Goal: Check status

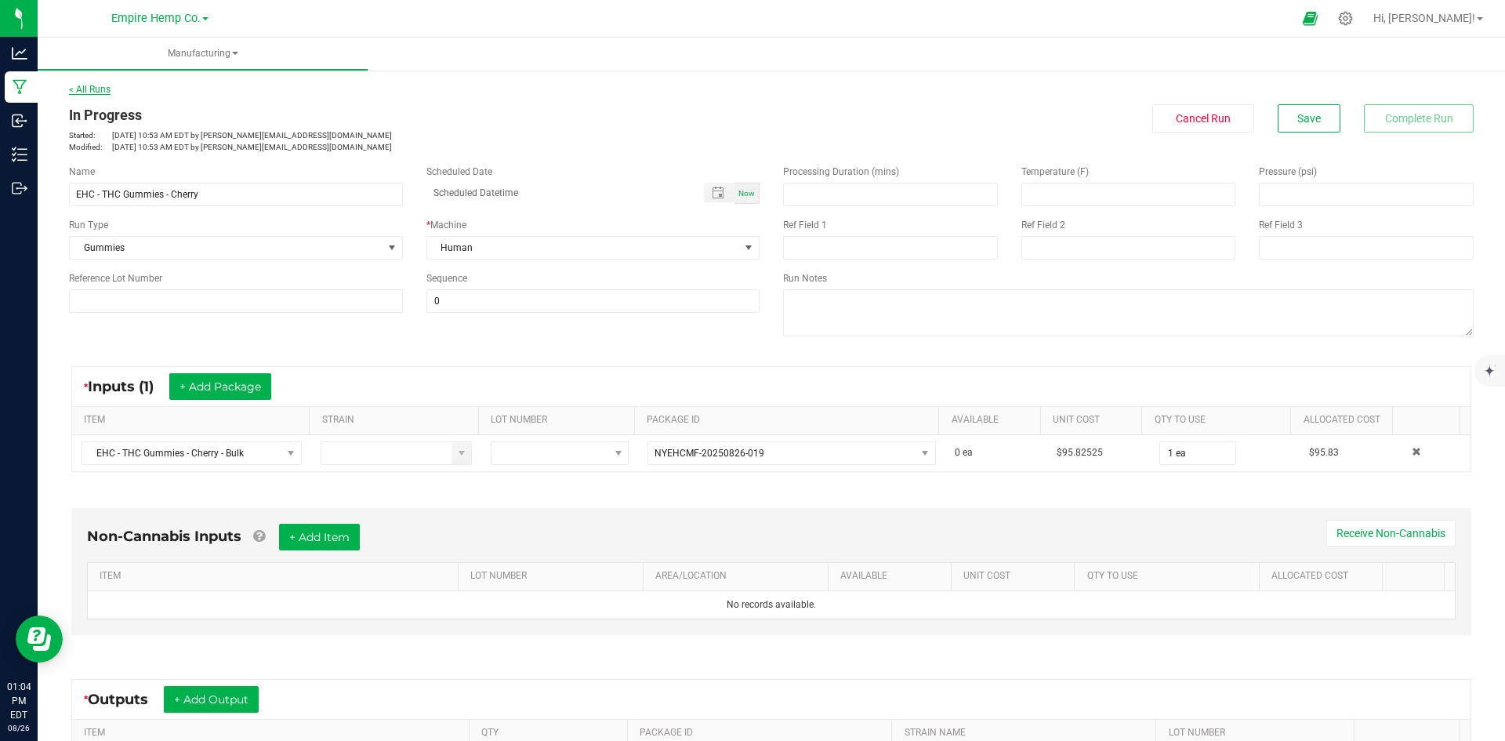
click at [74, 85] on link "< All Runs" at bounding box center [90, 89] width 42 height 11
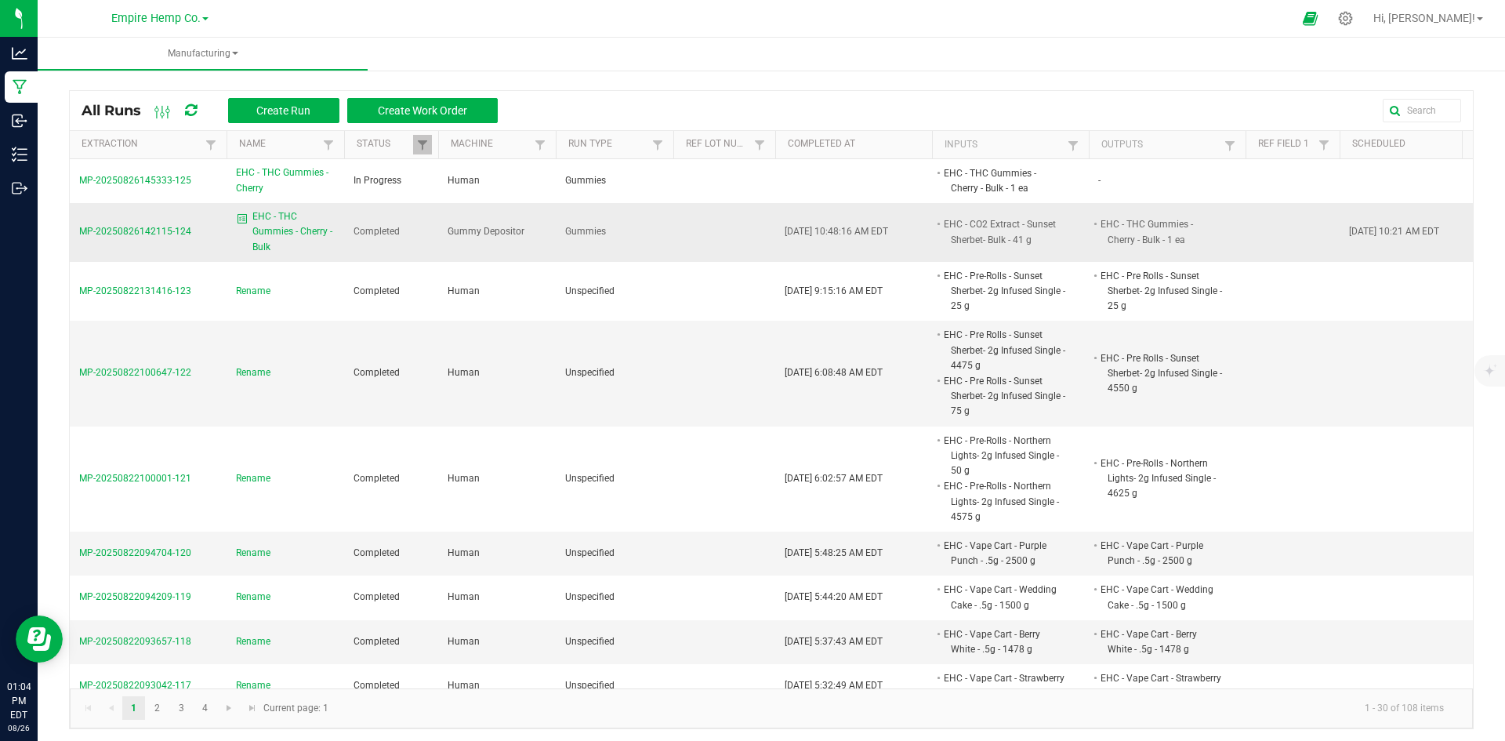
click at [161, 230] on span "MP-20250826142115-124" at bounding box center [135, 231] width 112 height 11
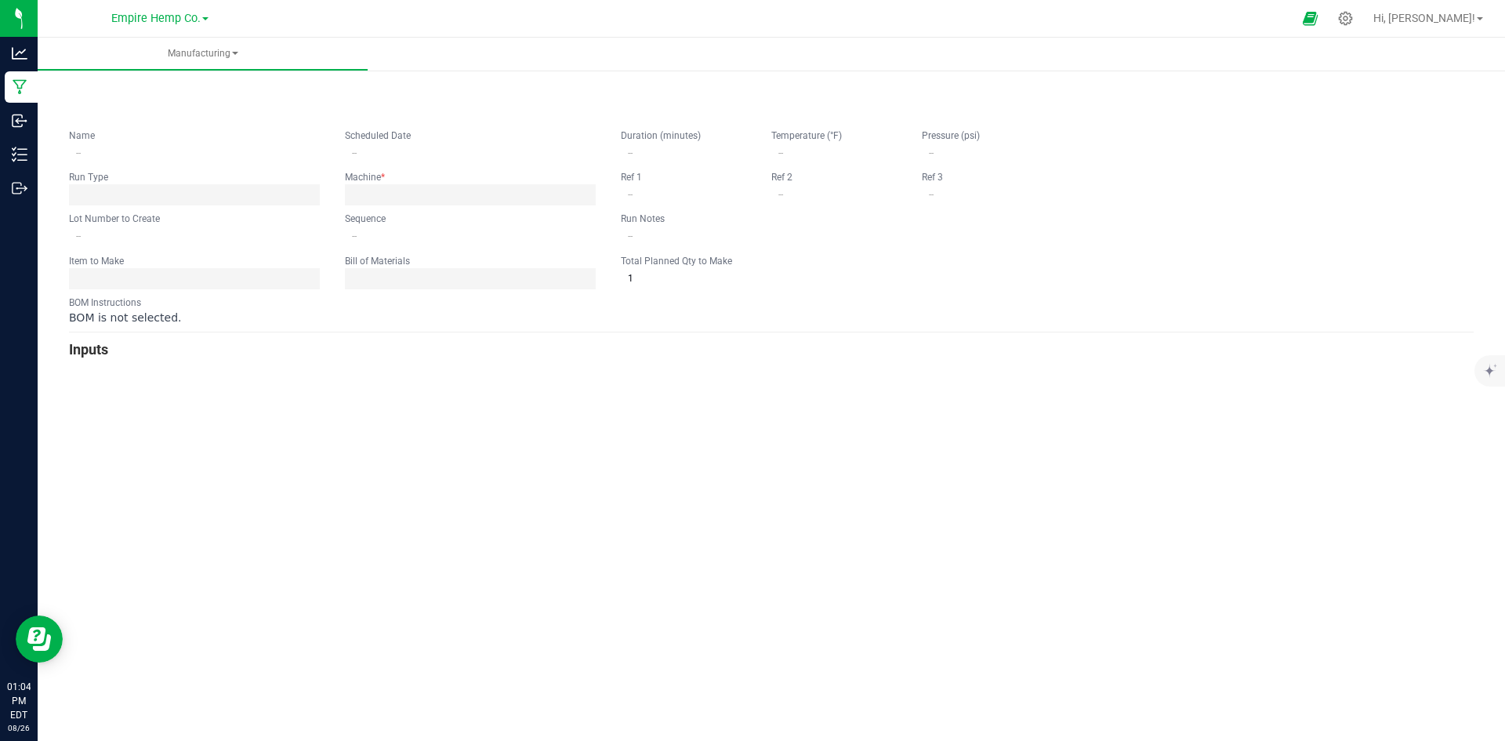
type input "EHC - THC Gummies - Cherry - Bulk"
type input "[DATE] 10:21 AM"
type input "0"
